Goal: Task Accomplishment & Management: Use online tool/utility

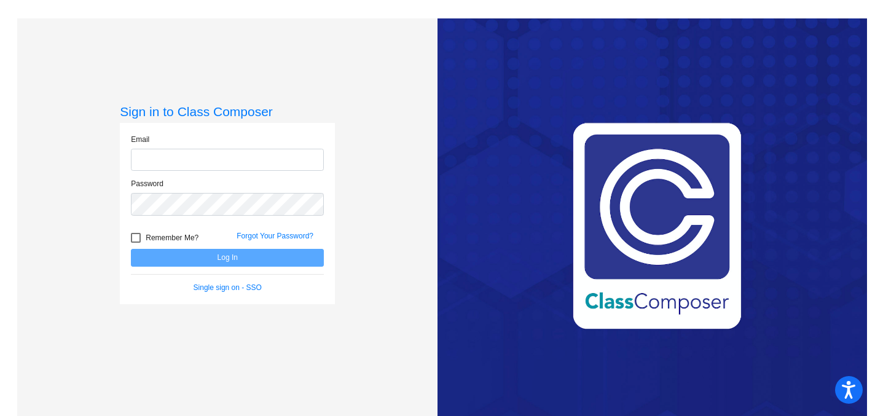
type input "[PERSON_NAME][EMAIL_ADDRESS][DOMAIN_NAME]"
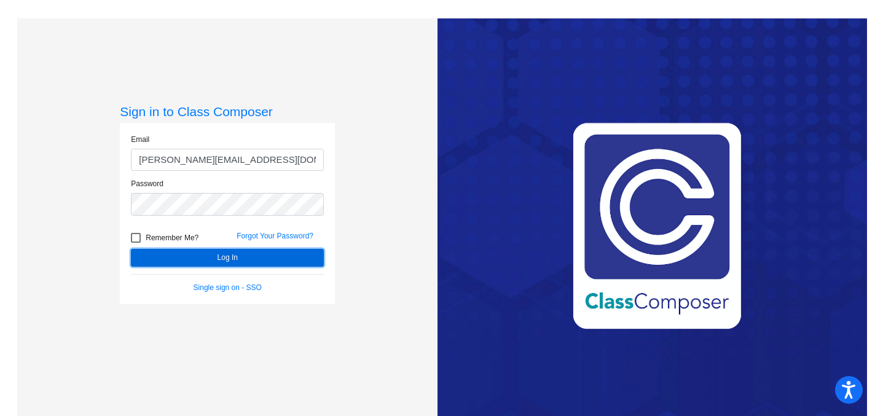
click at [243, 255] on button "Log In" at bounding box center [227, 258] width 193 height 18
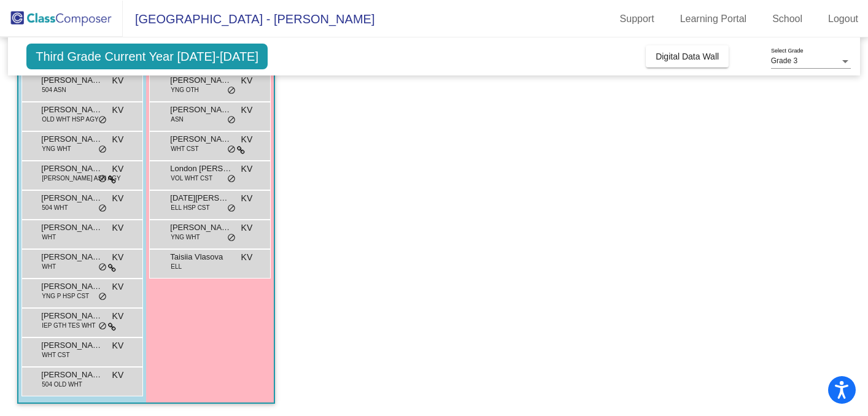
scroll to position [41, 0]
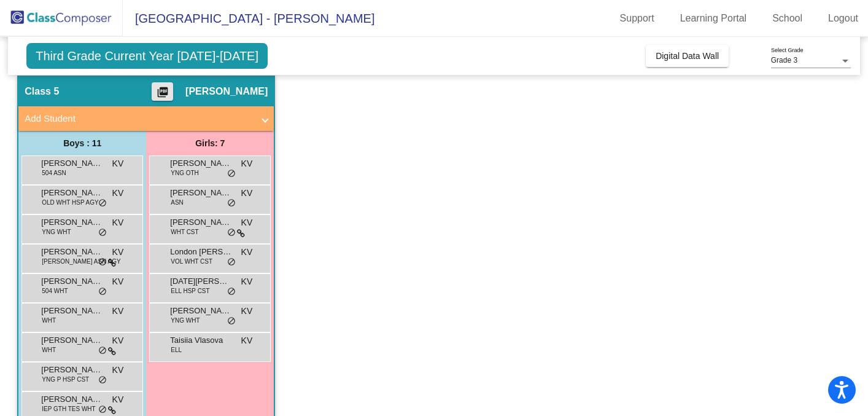
click at [166, 92] on mat-icon "picture_as_pdf" at bounding box center [162, 94] width 15 height 17
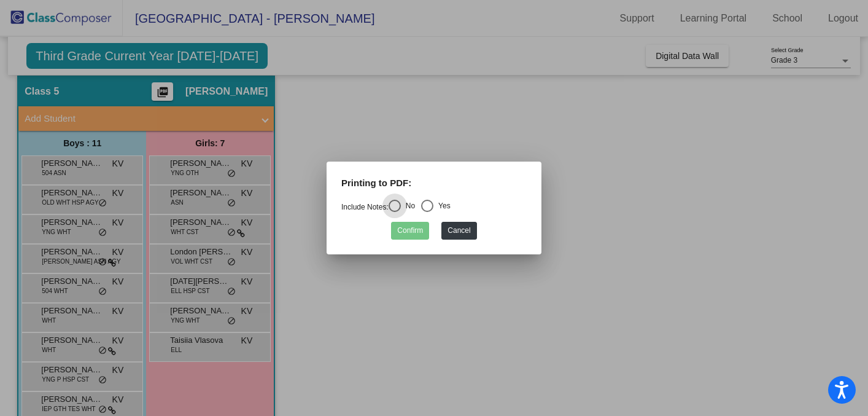
click at [434, 207] on div "Select an option" at bounding box center [427, 206] width 12 height 12
click at [427, 212] on input "Yes" at bounding box center [427, 212] width 1 height 1
radio input "true"
click at [408, 232] on button "Confirm" at bounding box center [410, 231] width 38 height 18
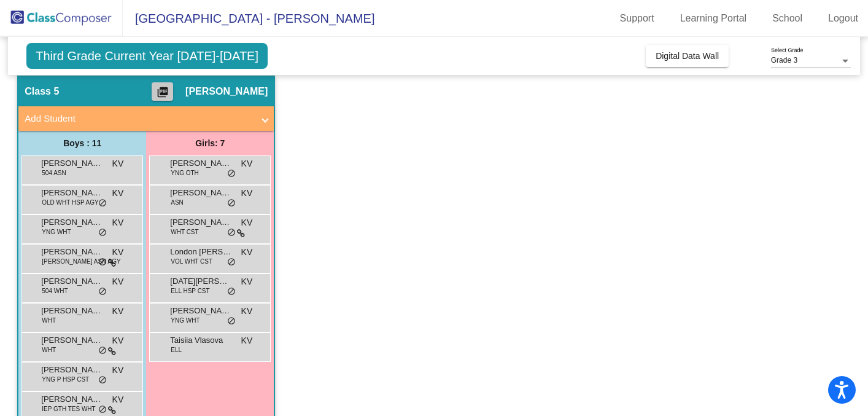
click at [162, 92] on mat-icon "picture_as_pdf" at bounding box center [162, 94] width 15 height 17
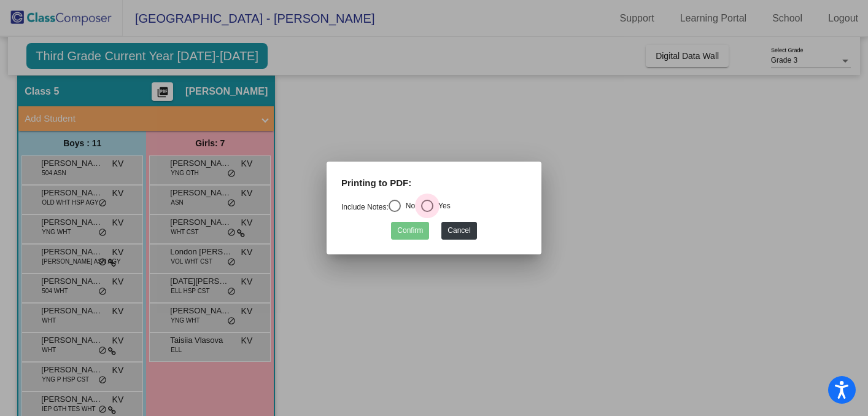
click at [431, 204] on div "Select an option" at bounding box center [427, 206] width 12 height 12
click at [427, 212] on input "Yes" at bounding box center [427, 212] width 1 height 1
radio input "true"
click at [404, 235] on button "Confirm" at bounding box center [410, 231] width 38 height 18
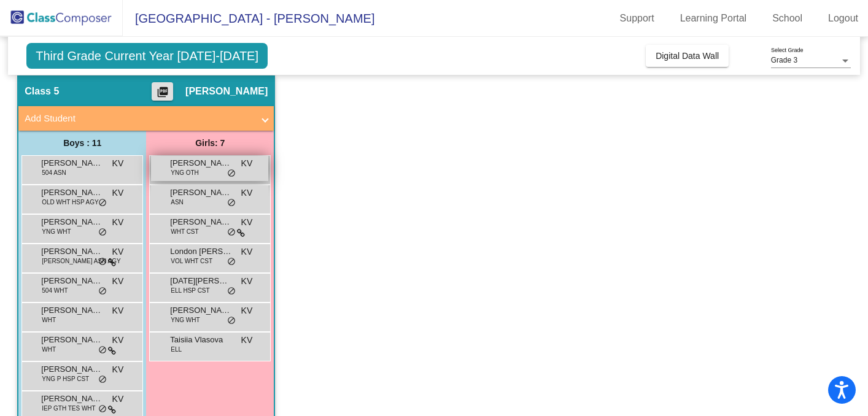
click at [196, 168] on span "[PERSON_NAME]" at bounding box center [200, 163] width 61 height 12
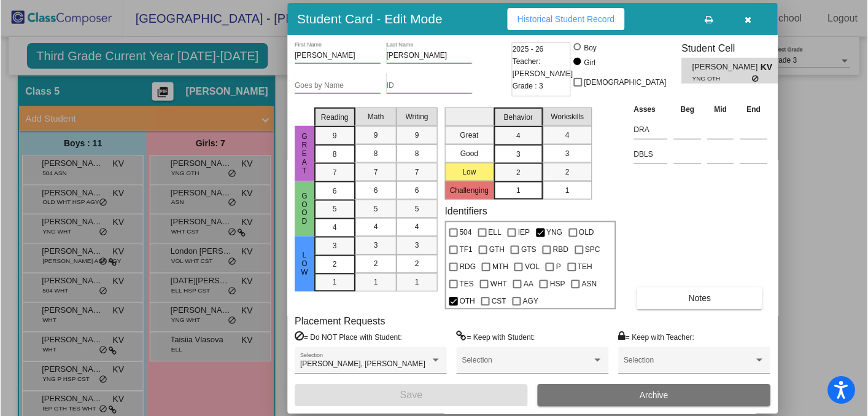
scroll to position [0, 0]
click at [565, 20] on span "Historical Student Record" at bounding box center [567, 19] width 98 height 10
click at [192, 170] on div at bounding box center [434, 208] width 868 height 416
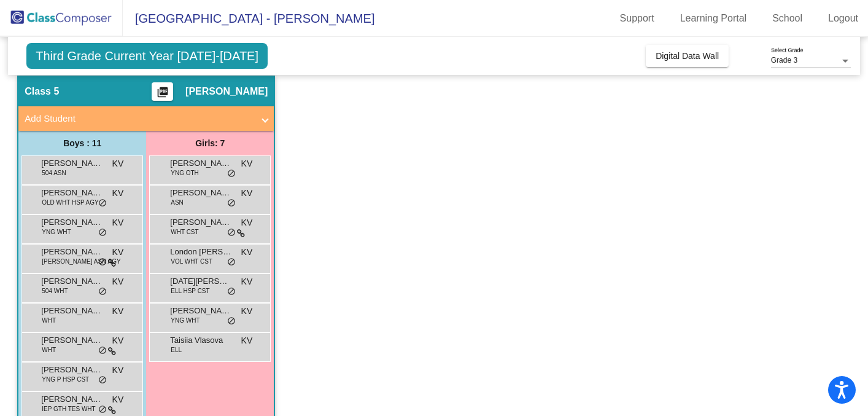
click at [192, 170] on span "YNG OTH" at bounding box center [185, 172] width 28 height 9
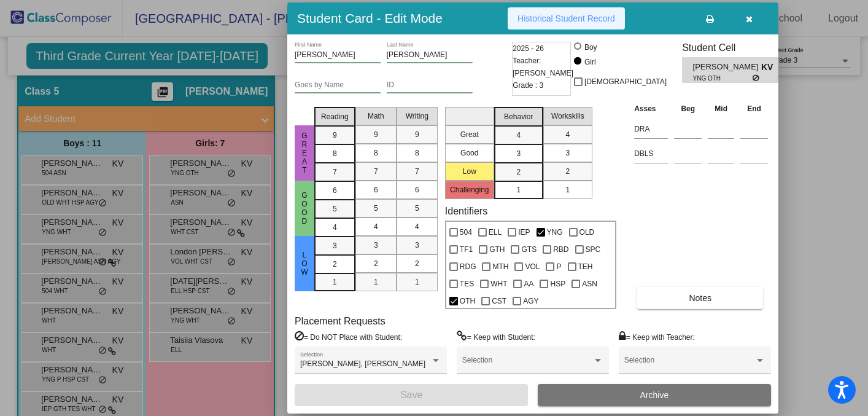
click at [540, 18] on span "Historical Student Record" at bounding box center [567, 19] width 98 height 10
